Goal: Transaction & Acquisition: Purchase product/service

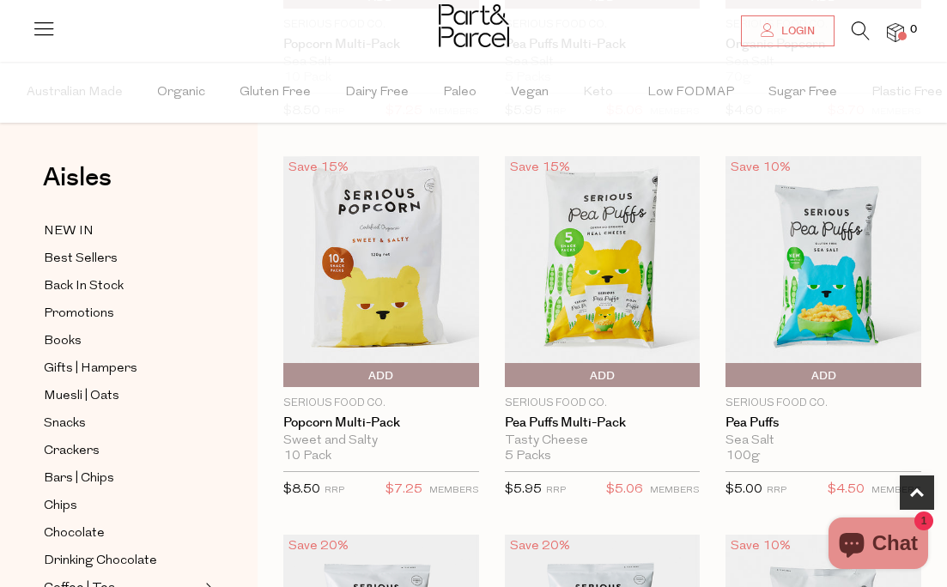
scroll to position [38, 0]
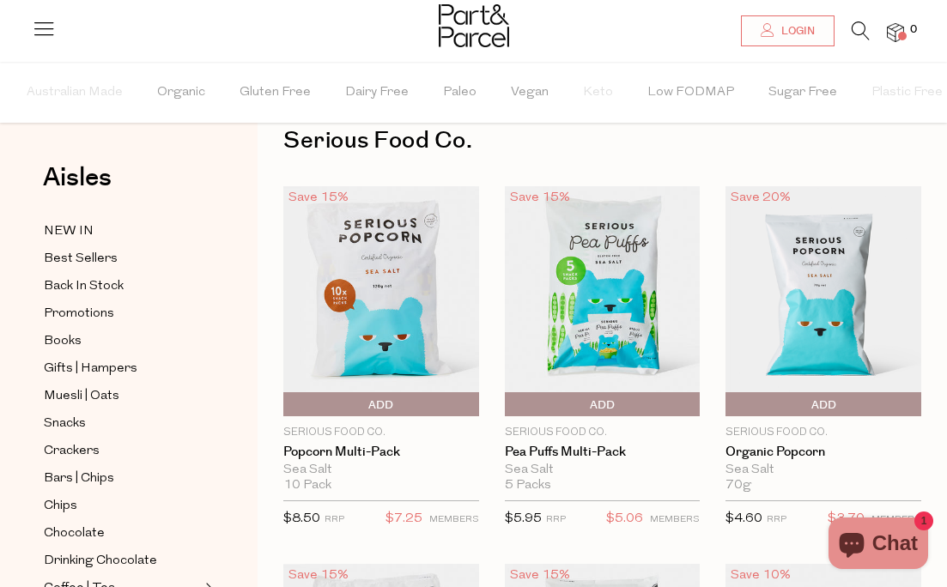
click at [829, 257] on img at bounding box center [824, 301] width 196 height 231
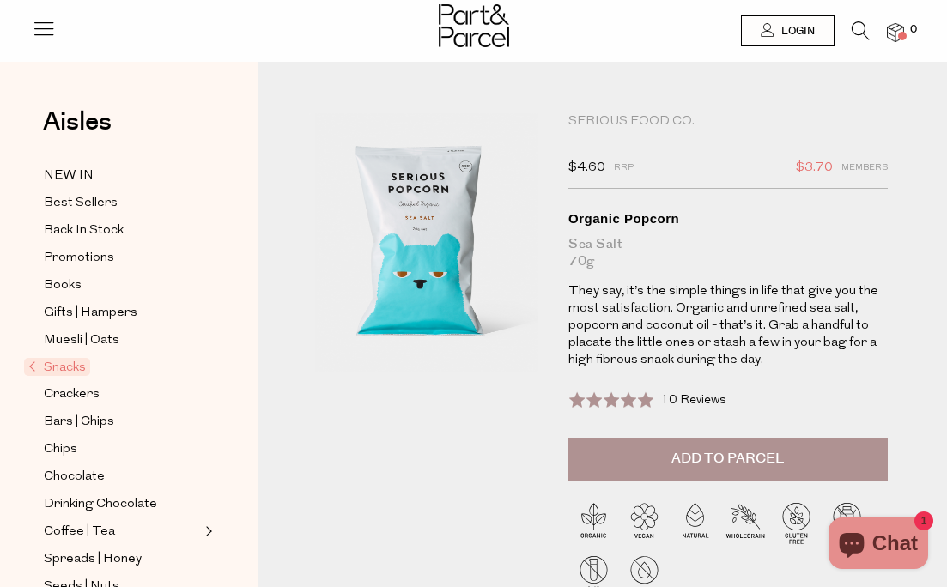
click at [418, 317] on img at bounding box center [428, 264] width 413 height 487
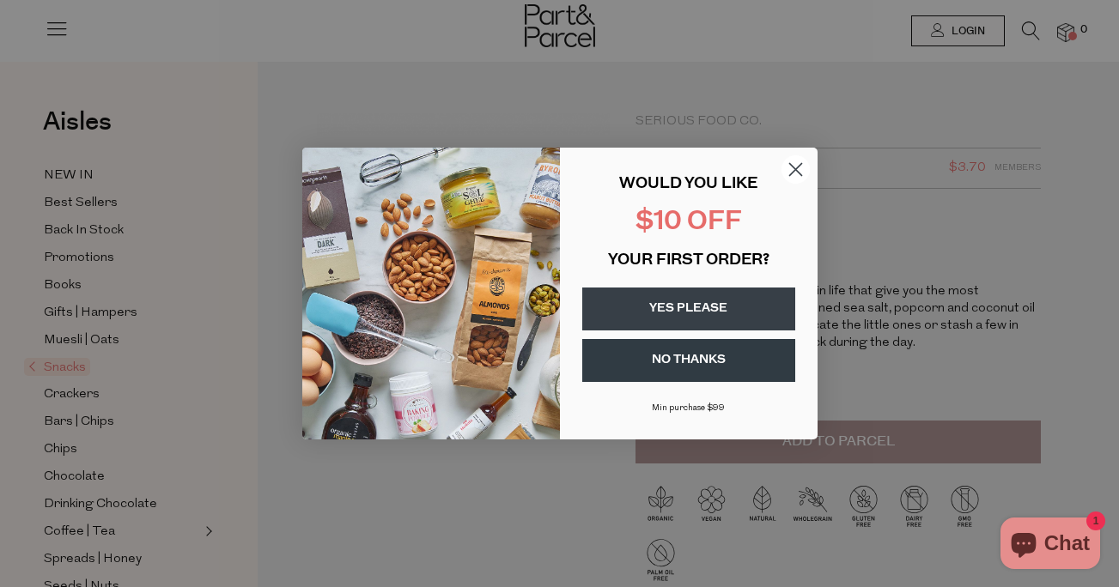
click at [790, 169] on circle "Close dialog" at bounding box center [795, 169] width 28 height 28
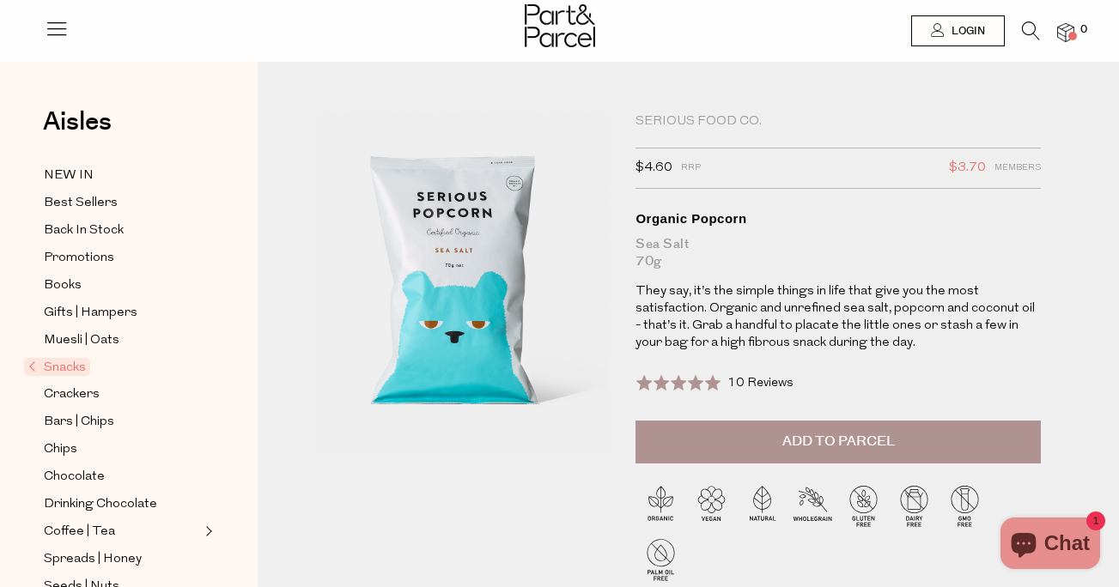
click at [946, 30] on icon at bounding box center [1031, 30] width 18 height 19
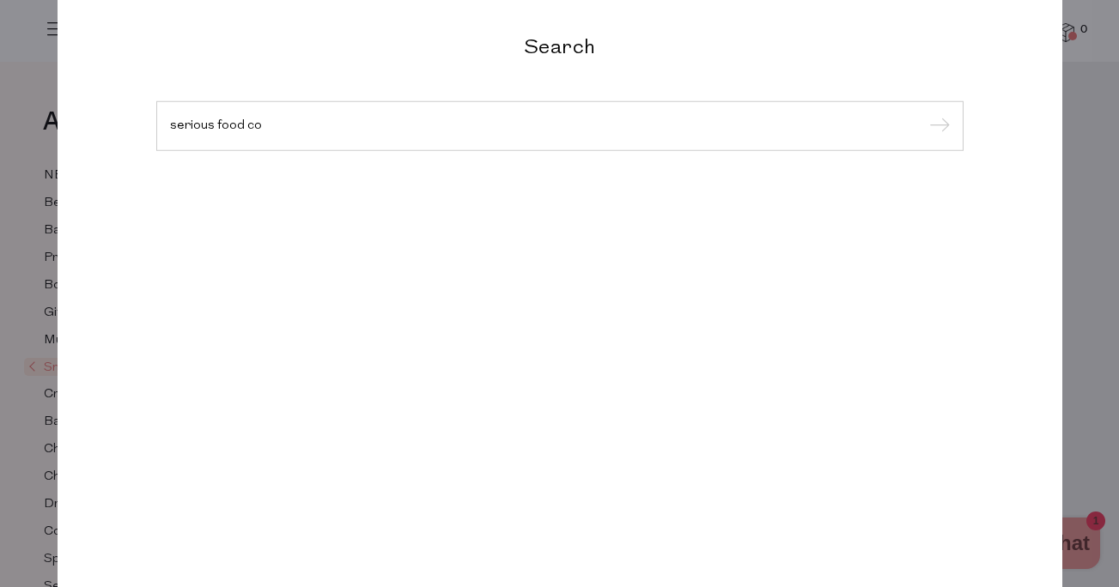
type input "serious food co"
click at [924, 114] on input "submit" at bounding box center [937, 127] width 26 height 26
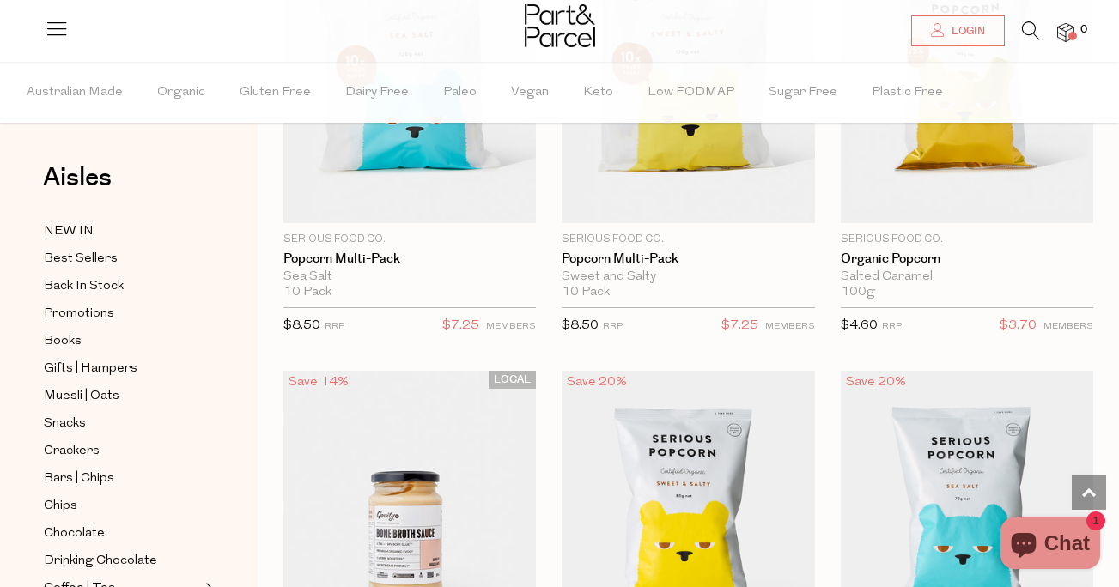
scroll to position [2300, 0]
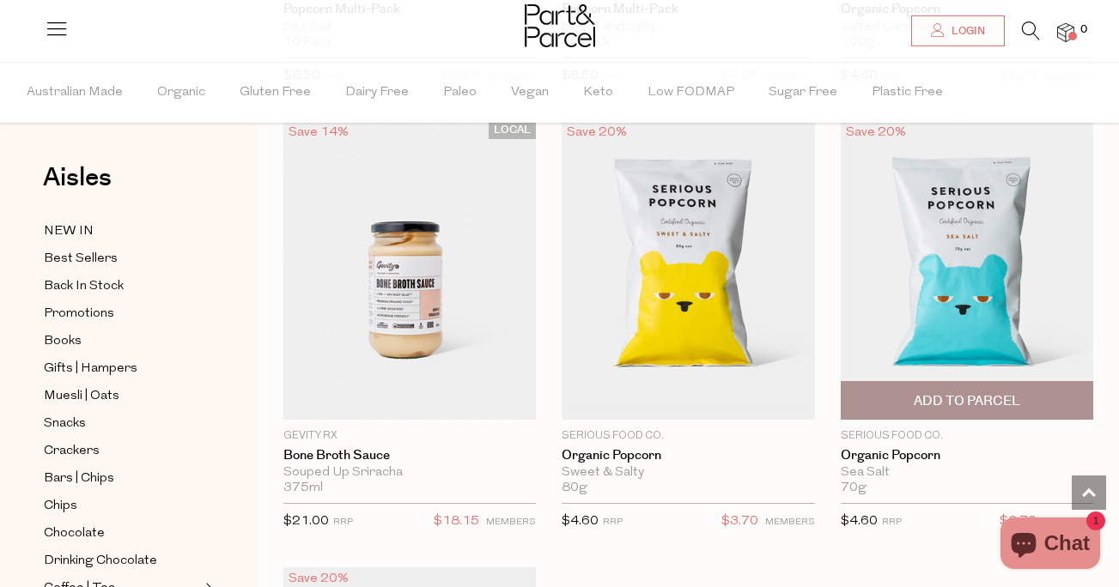
click at [941, 247] on img at bounding box center [967, 270] width 252 height 298
